Goal: Obtain resource: Obtain resource

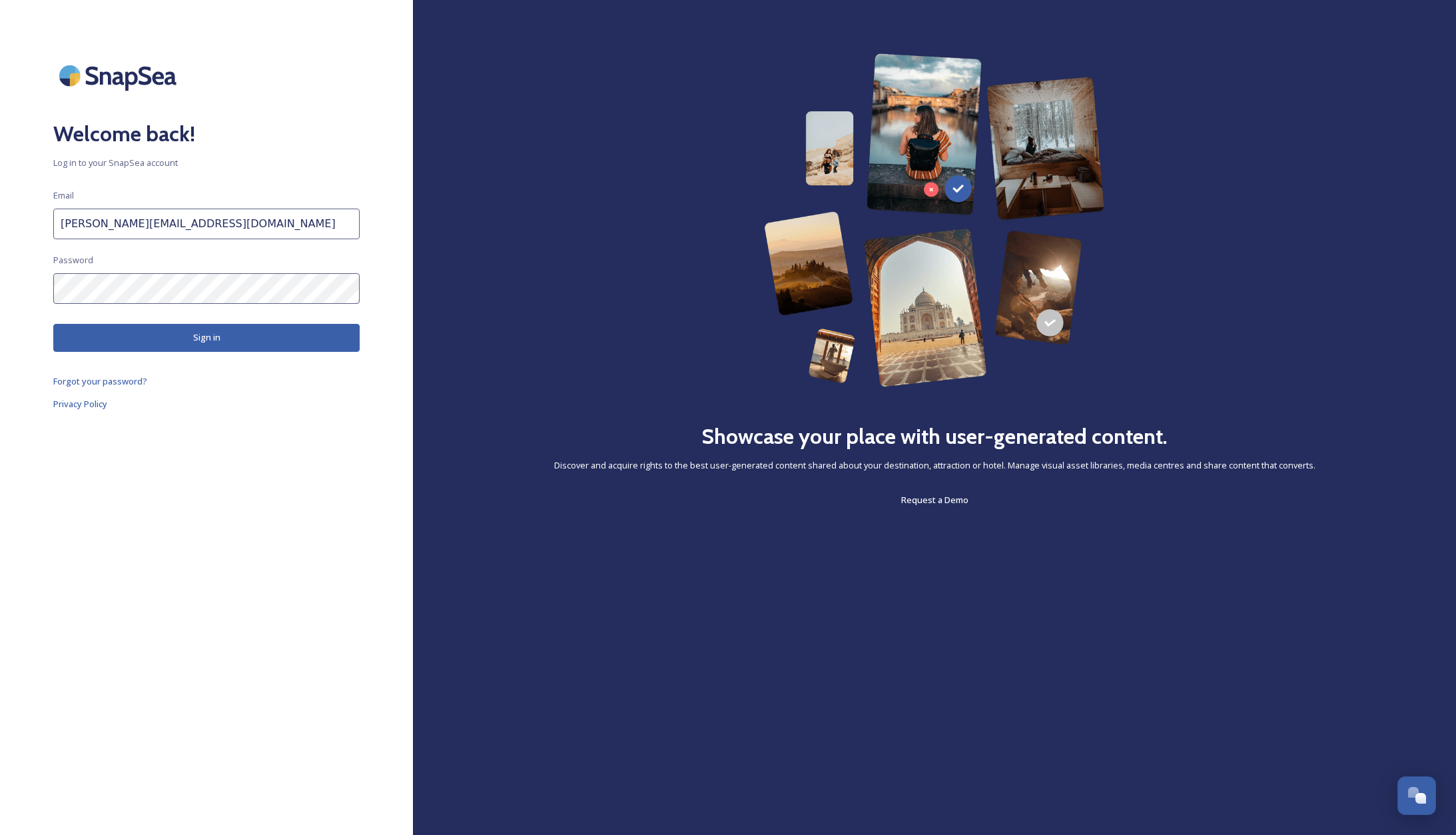
click at [190, 333] on button "Sign in" at bounding box center [207, 337] width 307 height 27
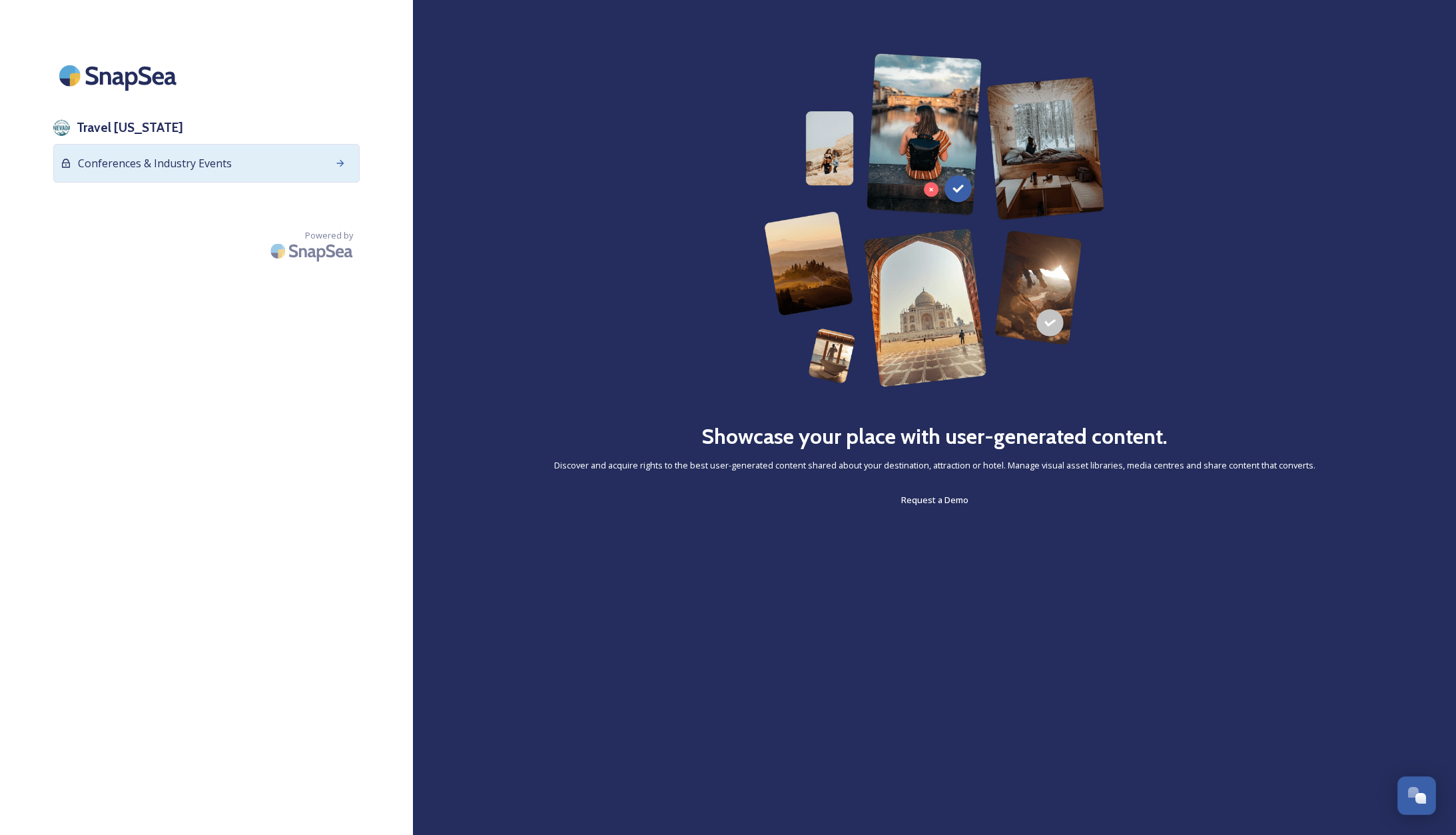
click at [195, 157] on span "Conferences & Industry Events" at bounding box center [155, 163] width 154 height 16
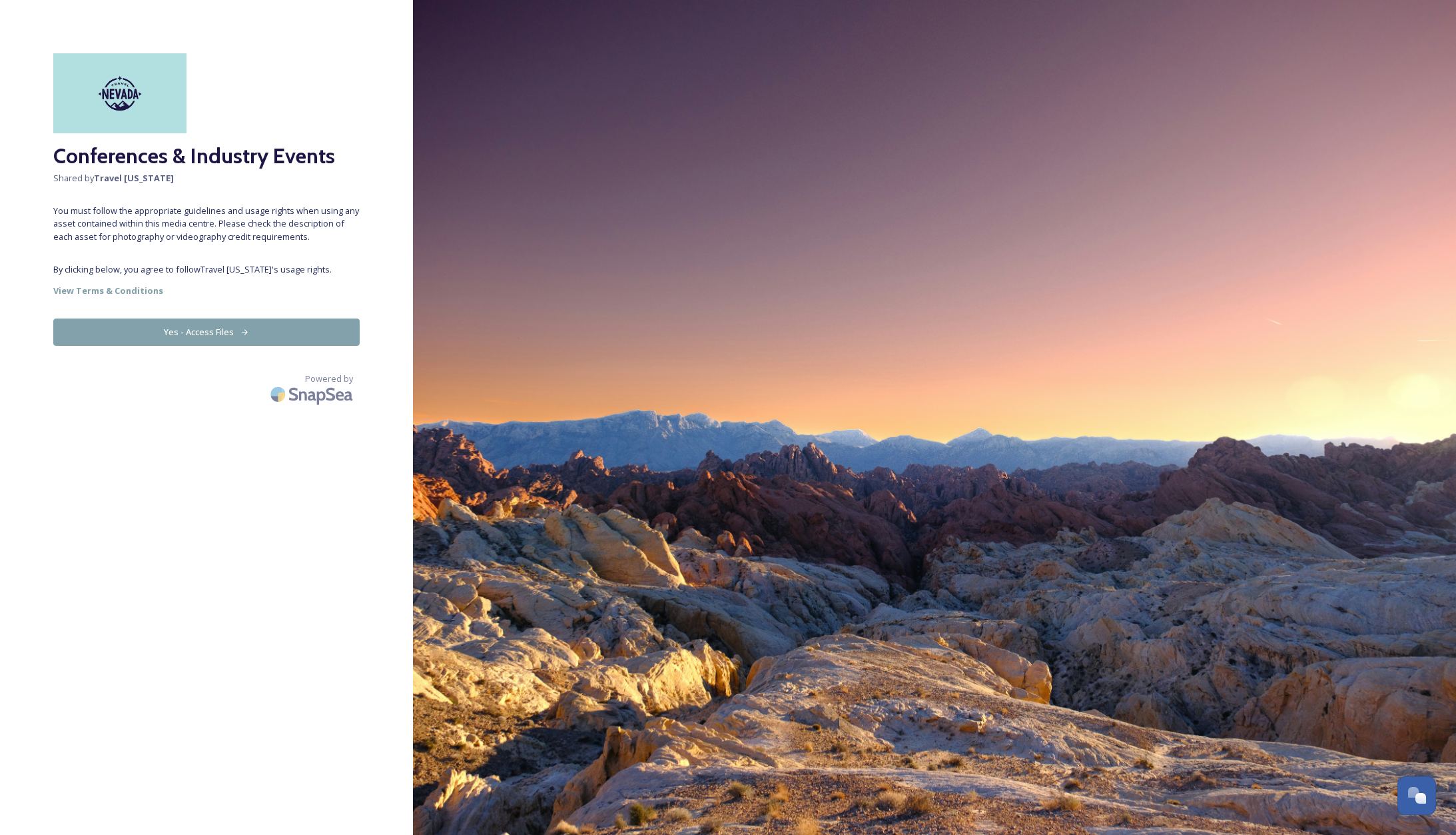
click at [204, 329] on button "Yes - Access Files" at bounding box center [207, 333] width 307 height 27
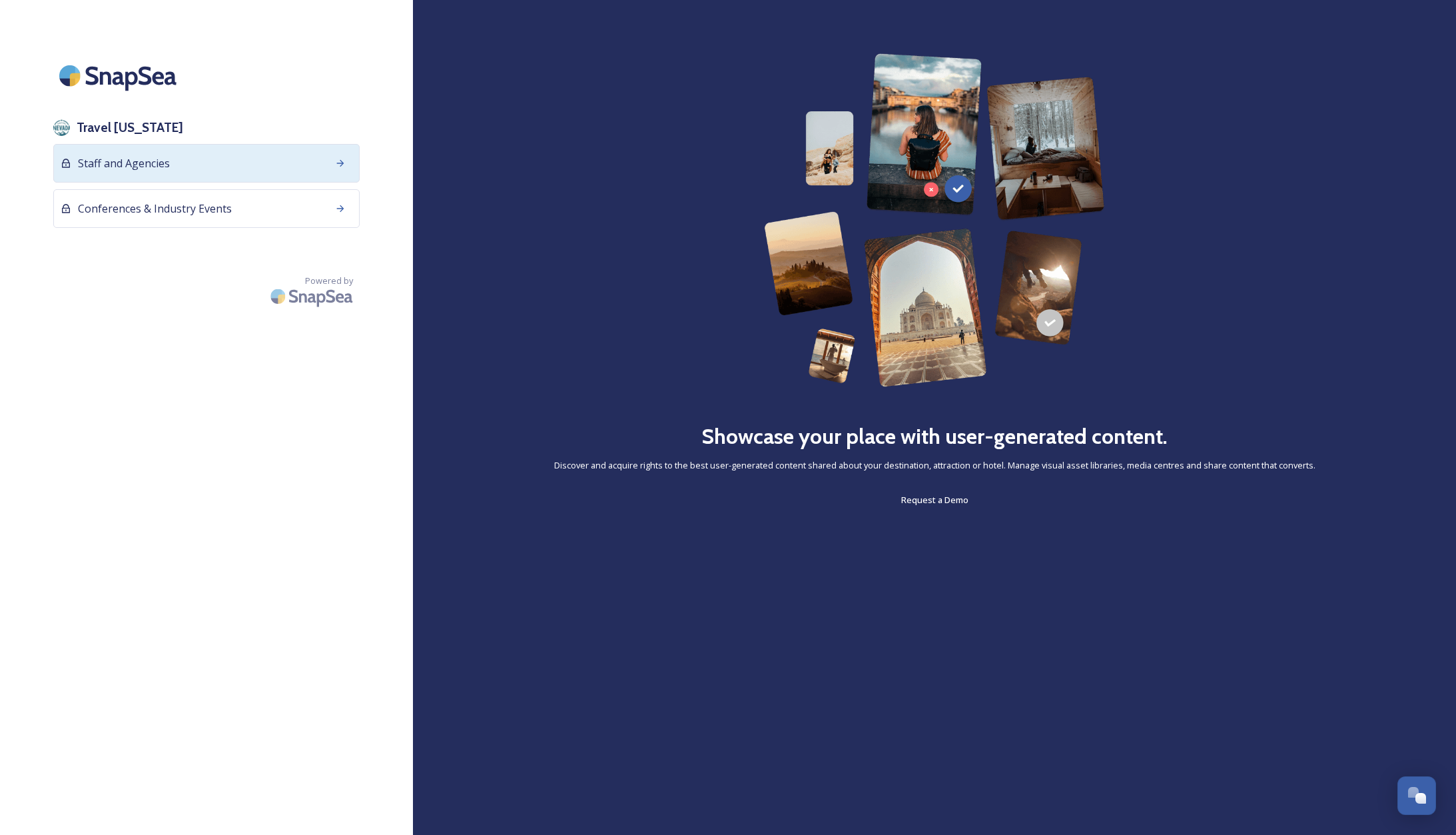
click at [153, 164] on span "Staff and Agencies" at bounding box center [123, 163] width 92 height 16
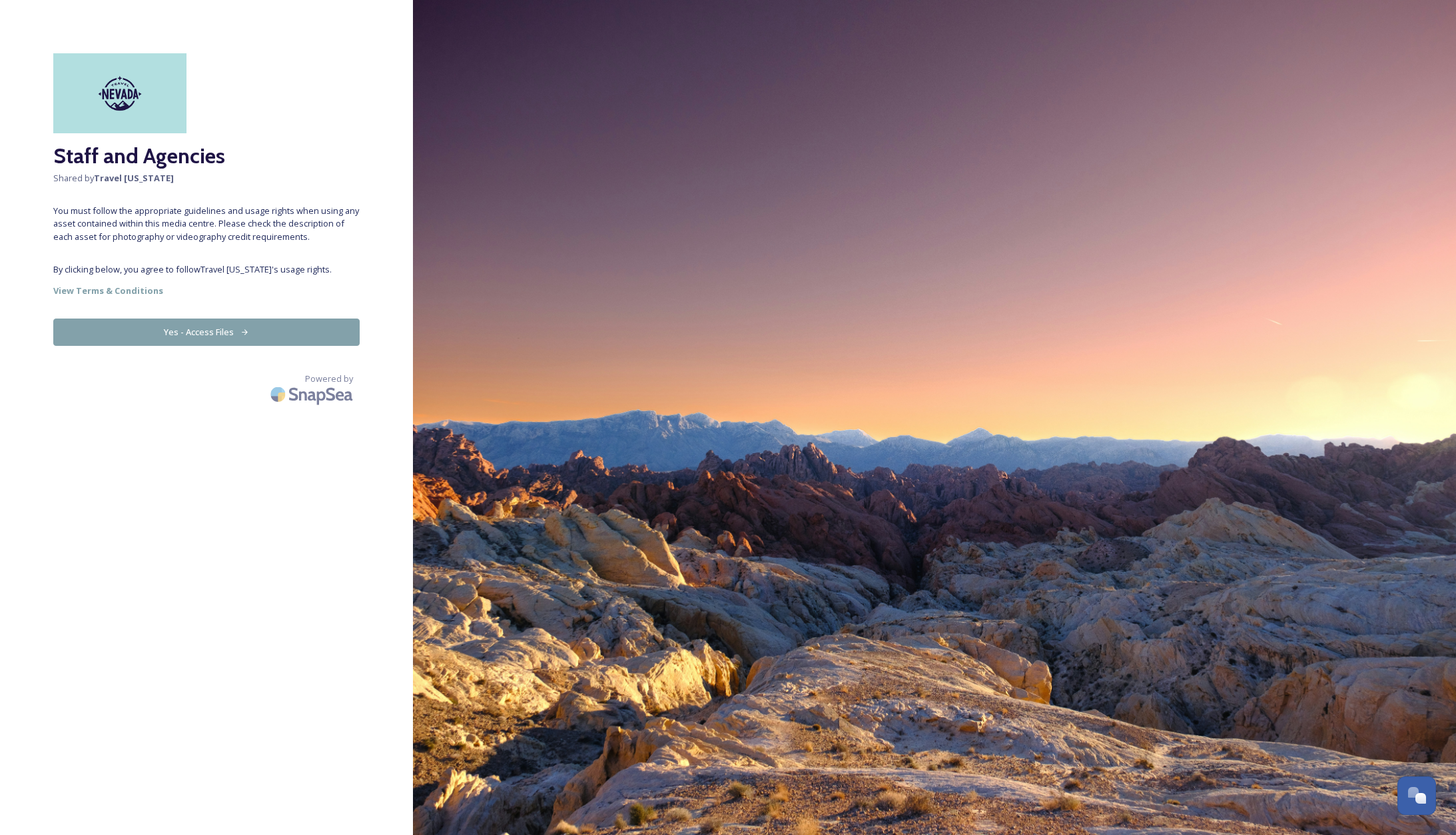
click at [218, 328] on button "Yes - Access Files" at bounding box center [207, 333] width 307 height 27
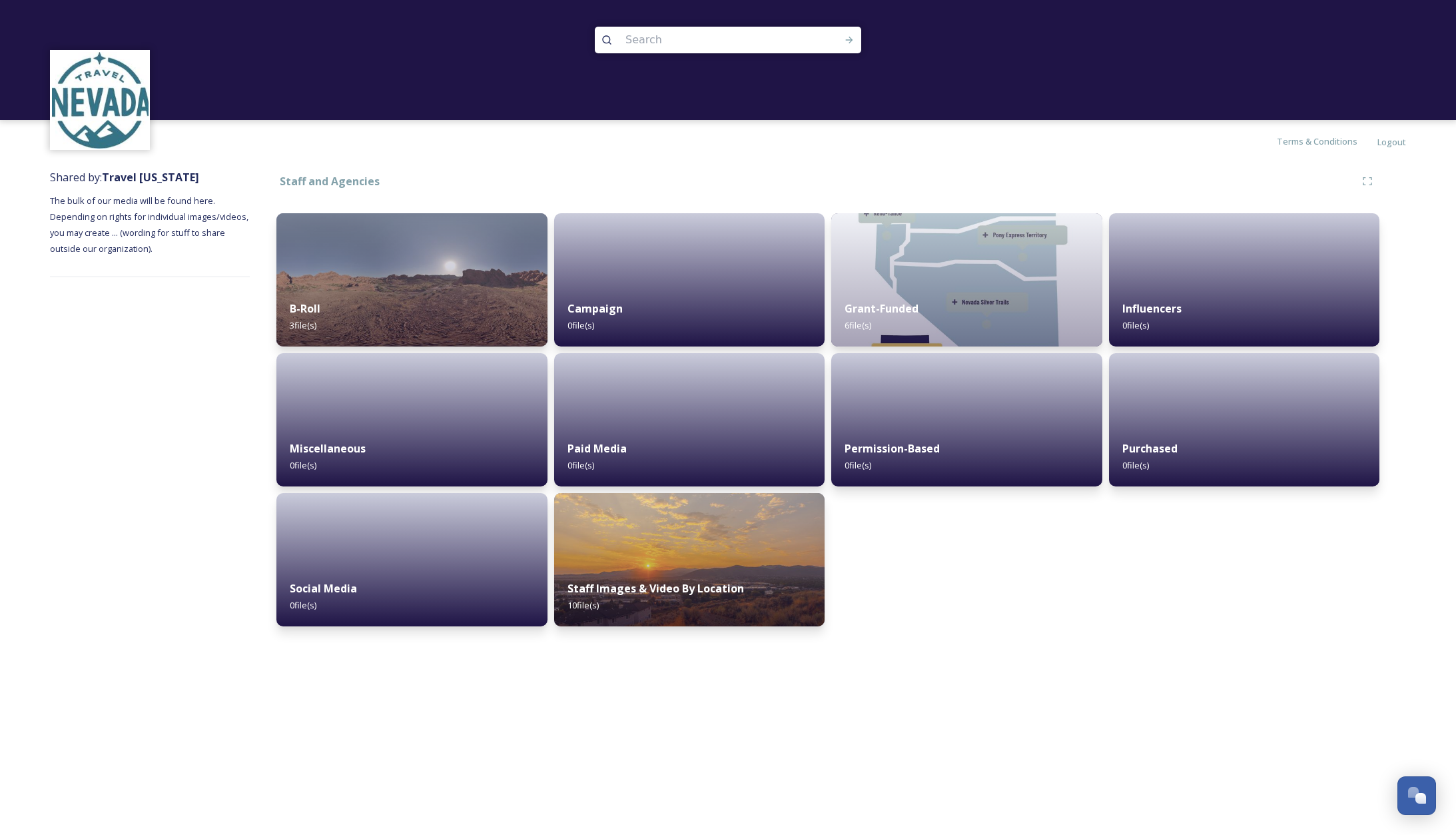
click at [703, 42] on input at bounding box center [710, 40] width 183 height 30
type input "[GEOGRAPHIC_DATA]"
click at [851, 42] on icon at bounding box center [849, 40] width 7 height 6
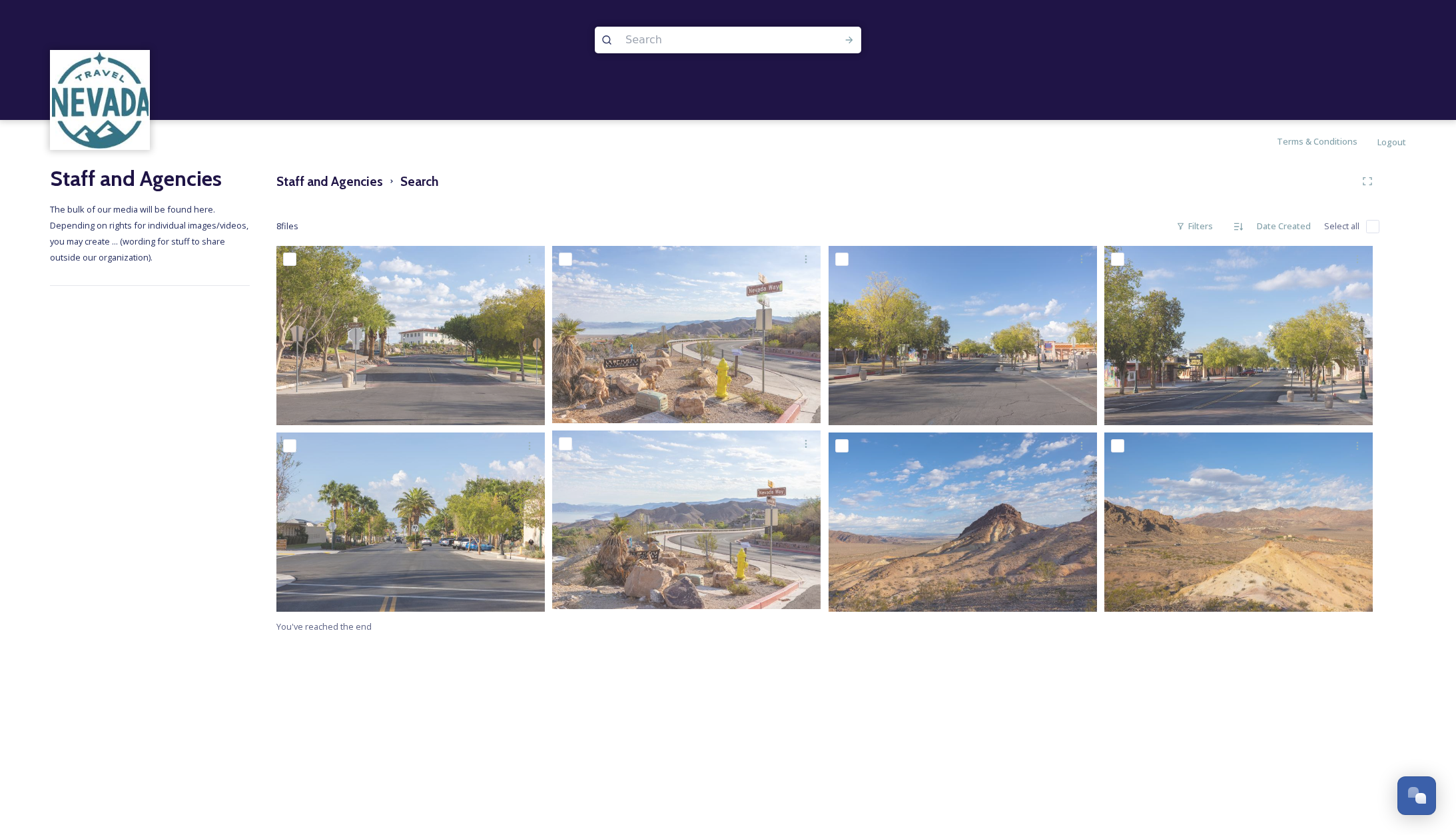
click at [839, 701] on div "Terms & Conditions Logout Staff and Agencies The bulk of our media will be foun…" at bounding box center [728, 418] width 1456 height 835
click at [810, 707] on div "Terms & Conditions Logout Staff and Agencies The bulk of our media will be foun…" at bounding box center [728, 418] width 1456 height 835
click at [1212, 226] on div "Filters" at bounding box center [1195, 226] width 50 height 26
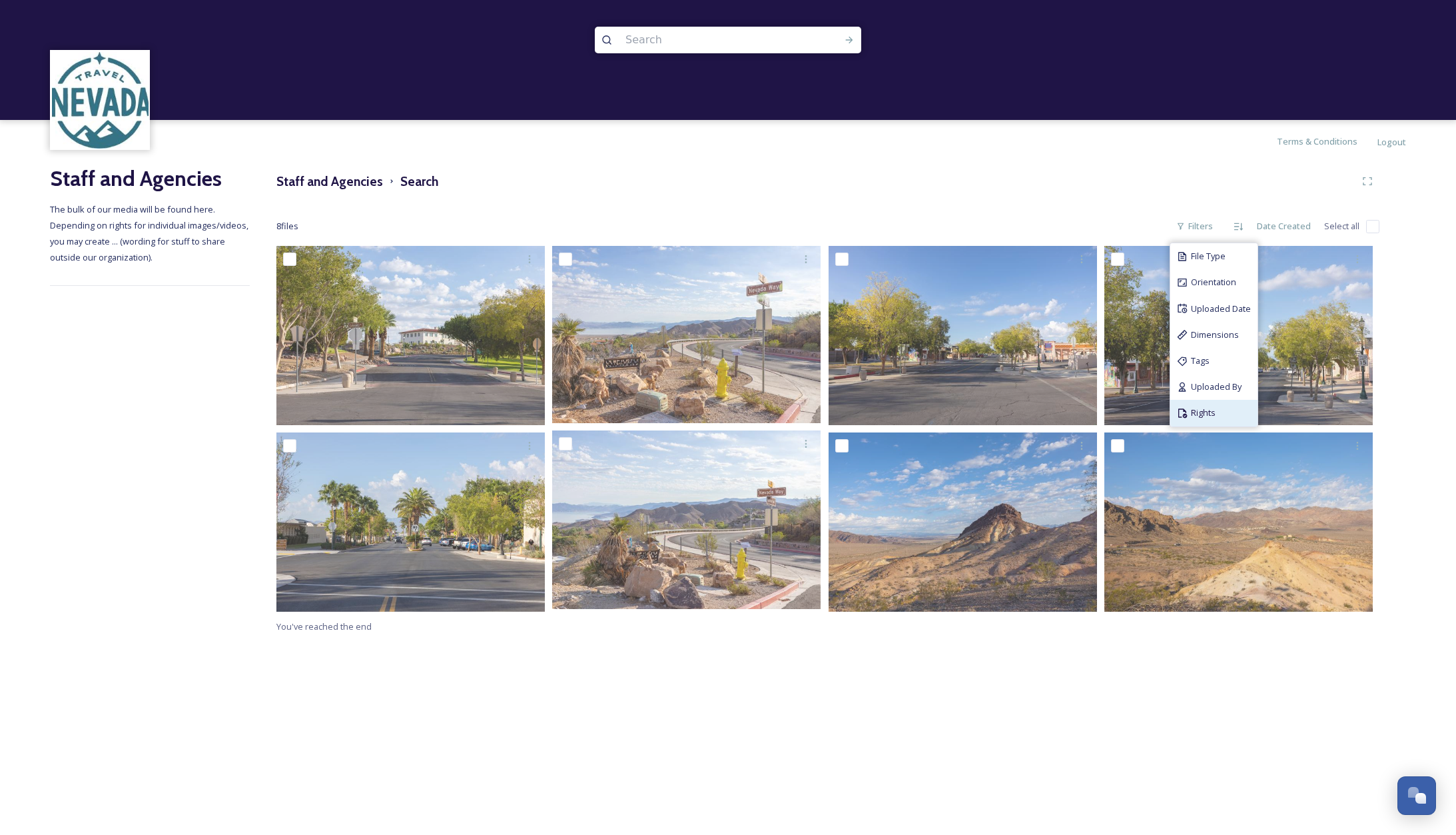
click at [1205, 414] on span "Rights" at bounding box center [1203, 413] width 25 height 13
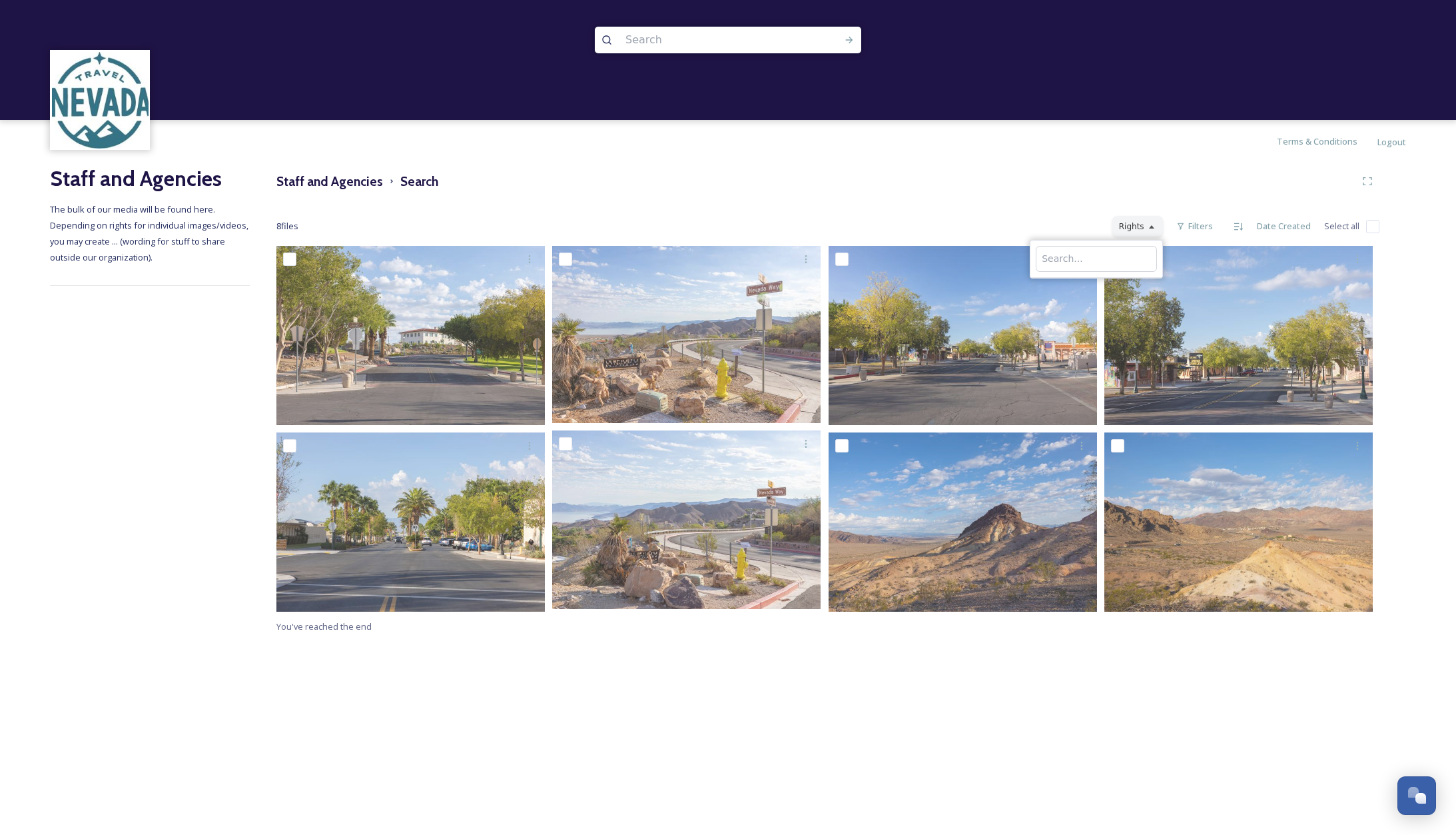
click at [1059, 260] on input "text" at bounding box center [1096, 259] width 121 height 26
type input "commerc"
click at [1195, 655] on div "Terms & Conditions Logout Staff and Agencies The bulk of our media will be foun…" at bounding box center [728, 418] width 1456 height 835
click at [1200, 230] on div "Filters" at bounding box center [1195, 226] width 50 height 26
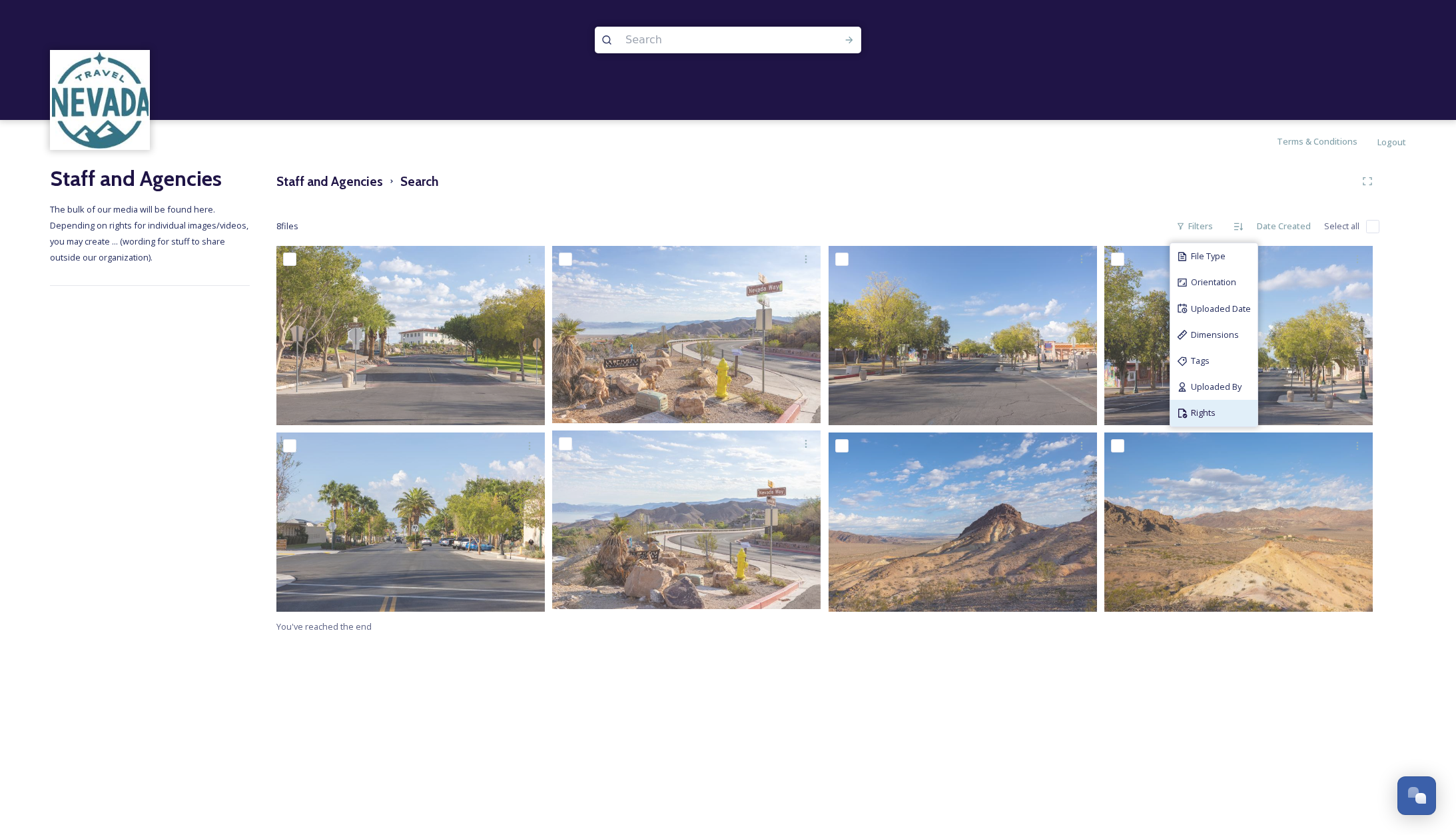
click at [1191, 413] on div "Rights" at bounding box center [1214, 413] width 87 height 26
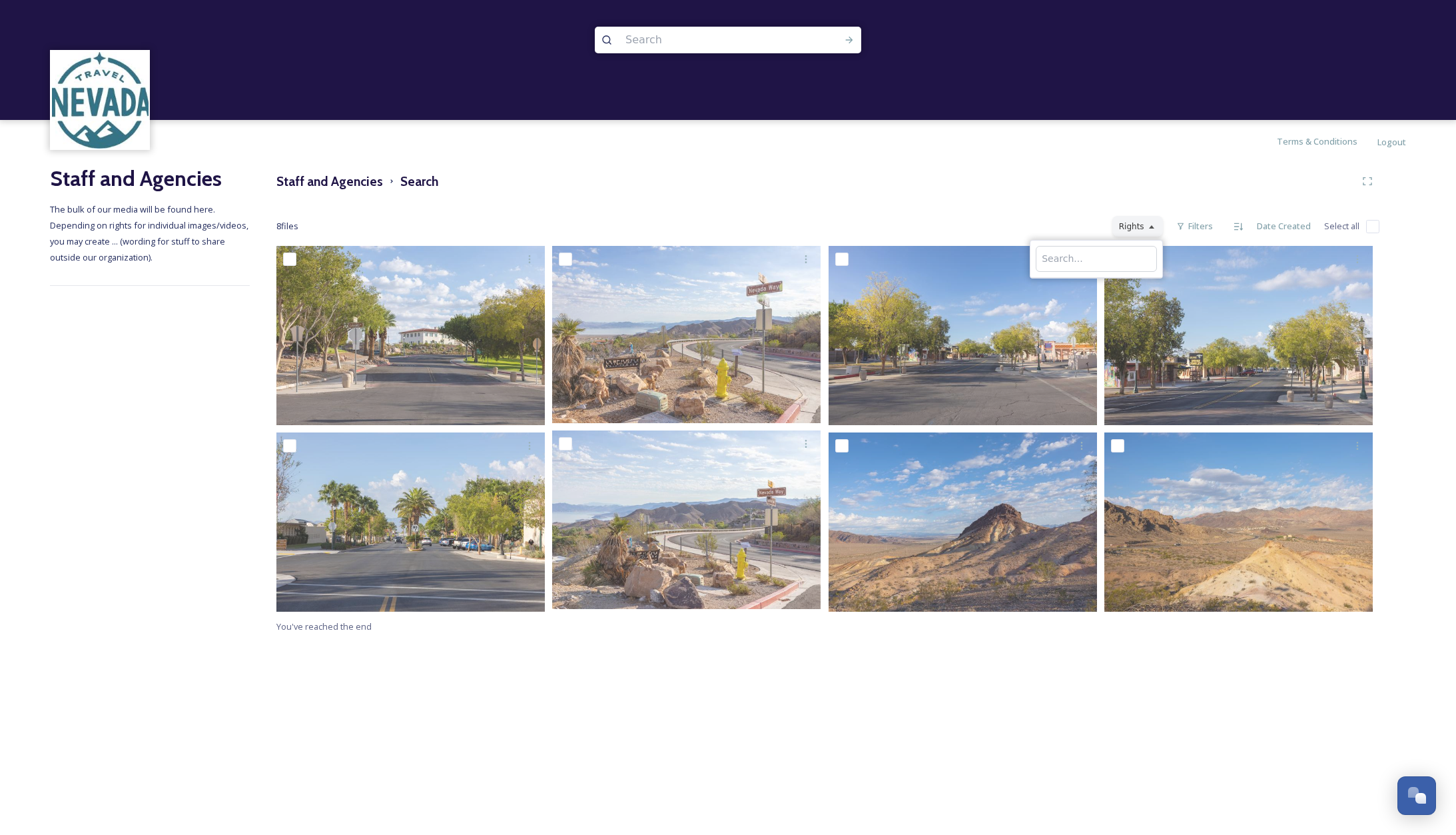
click at [1138, 256] on input "text" at bounding box center [1096, 259] width 121 height 26
type input "ed"
click at [1170, 184] on div "Staff and Agencies Search" at bounding box center [828, 181] width 1104 height 24
click at [1183, 222] on div "Filters" at bounding box center [1195, 226] width 50 height 26
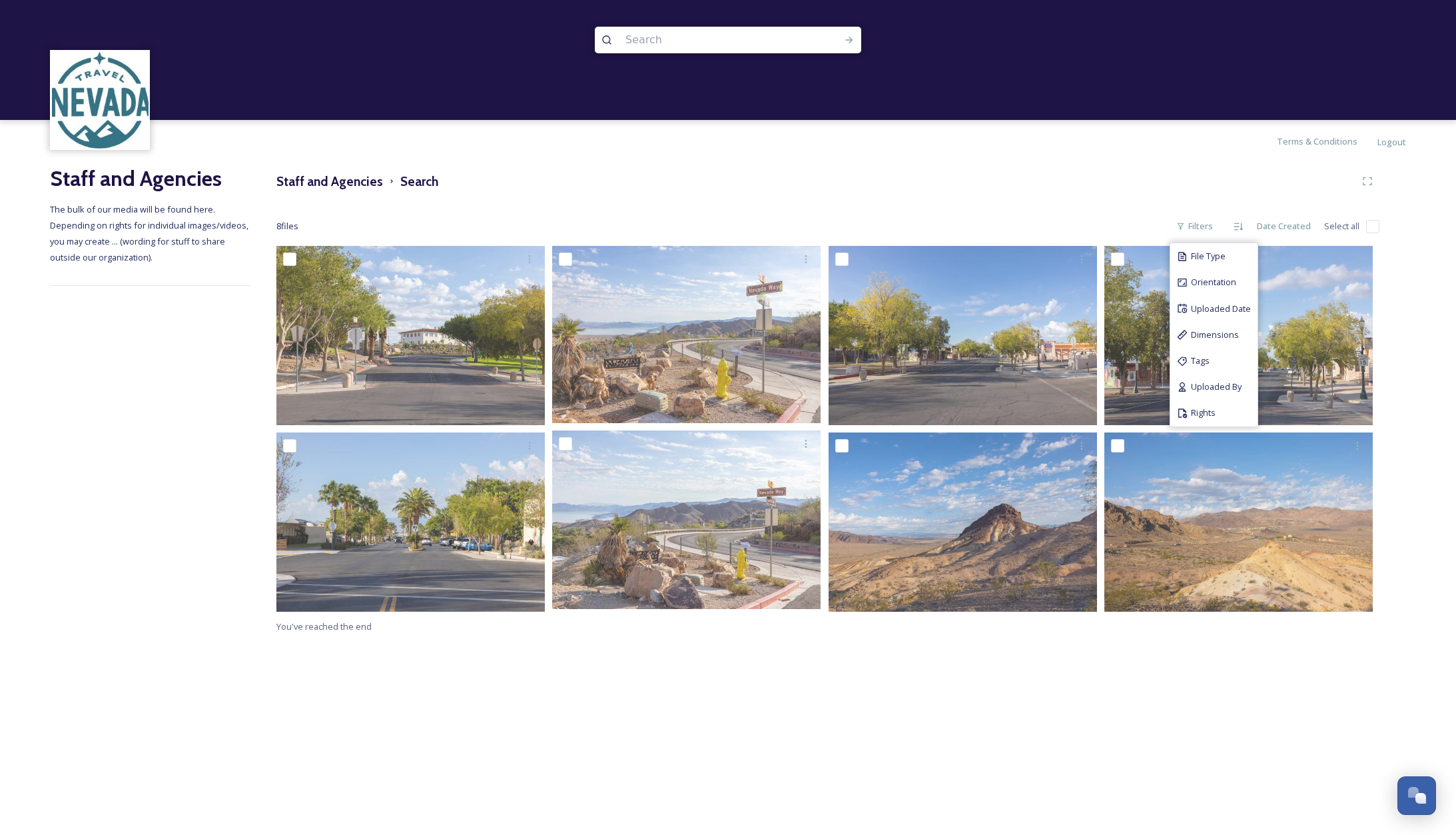
click at [1151, 699] on div "Terms & Conditions Logout Staff and Agencies The bulk of our media will be foun…" at bounding box center [728, 418] width 1456 height 835
